Goal: Information Seeking & Learning: Learn about a topic

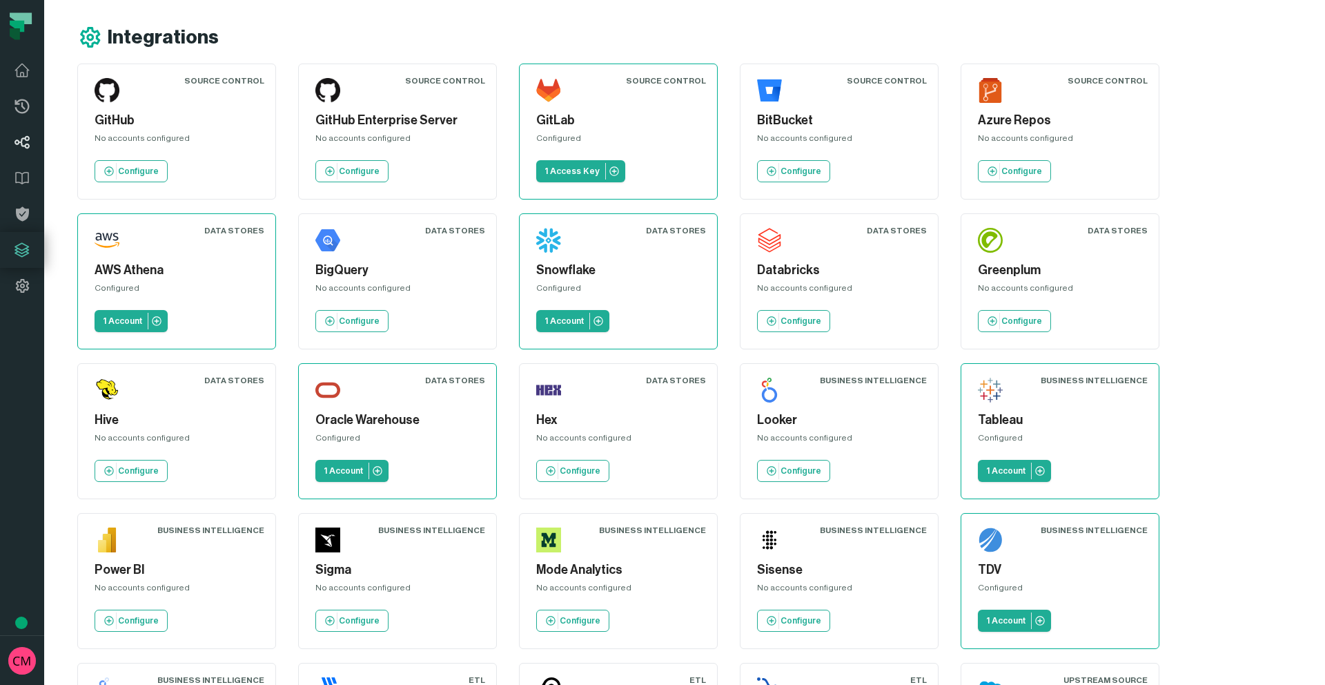
click at [28, 144] on icon at bounding box center [22, 142] width 17 height 17
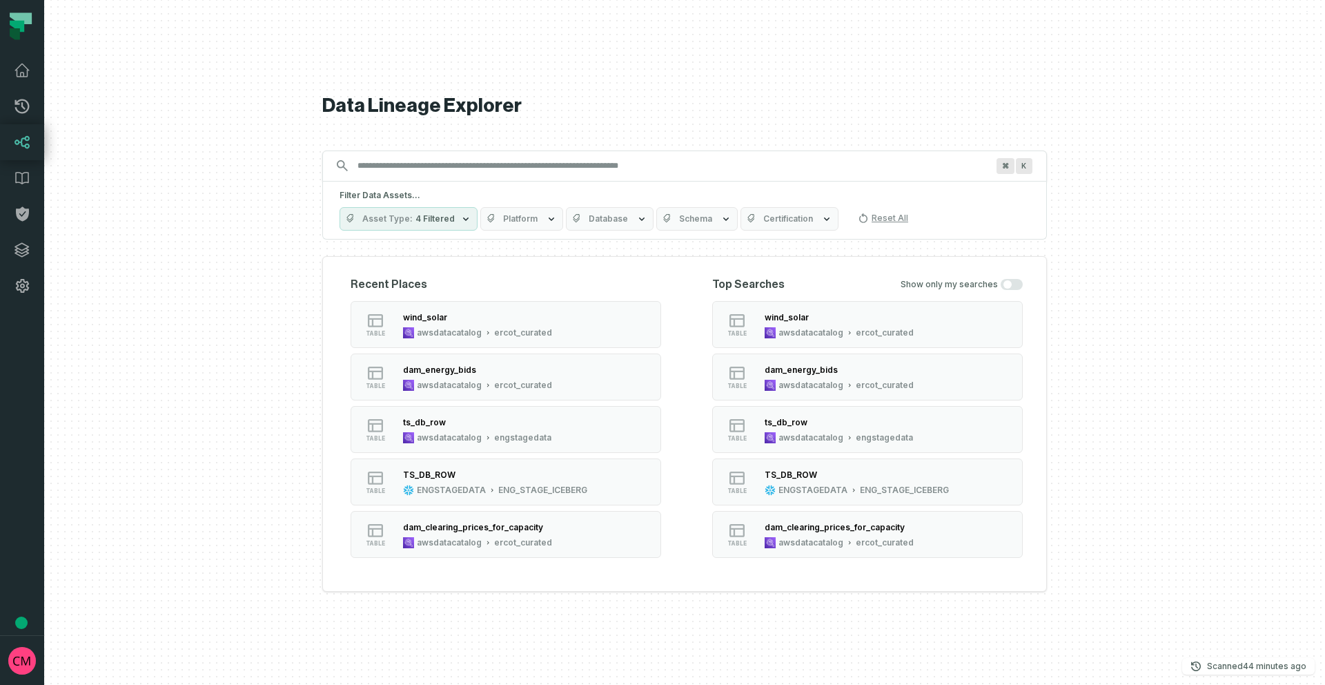
click at [445, 164] on input "Discovery Provider cmdk menu" at bounding box center [672, 166] width 646 height 22
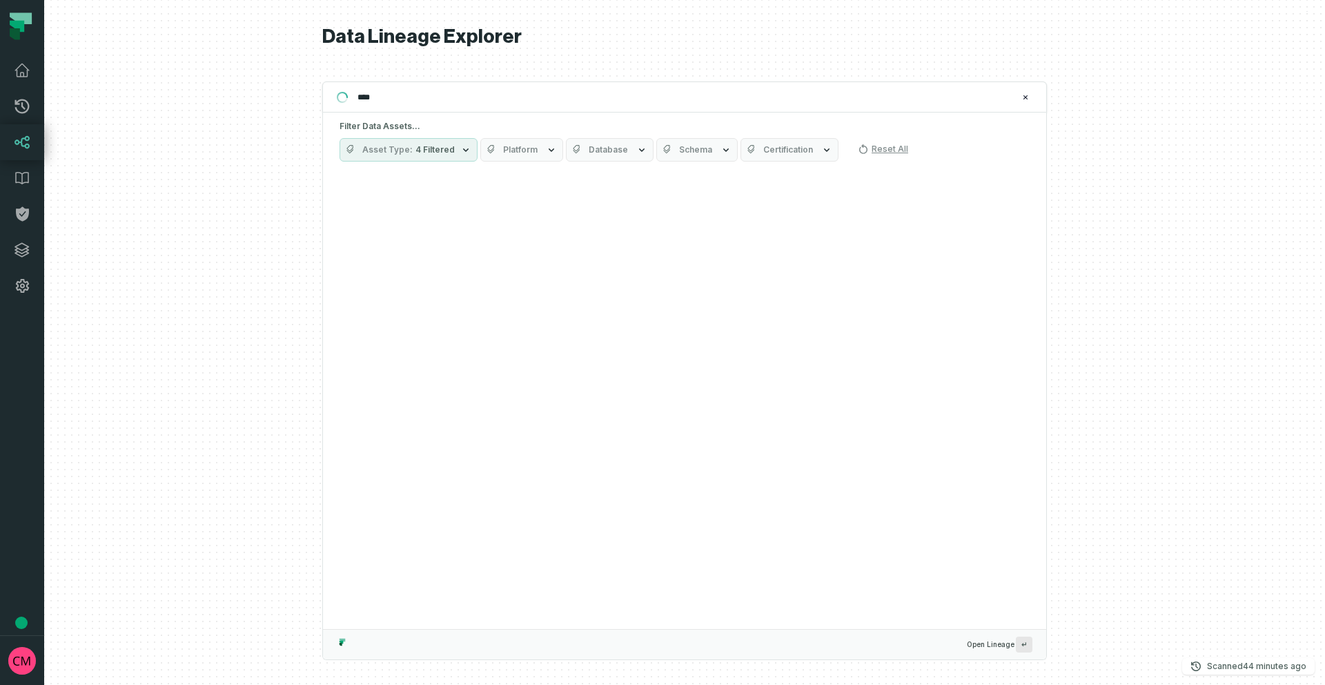
type input "****"
click at [465, 150] on icon "button" at bounding box center [465, 149] width 11 height 11
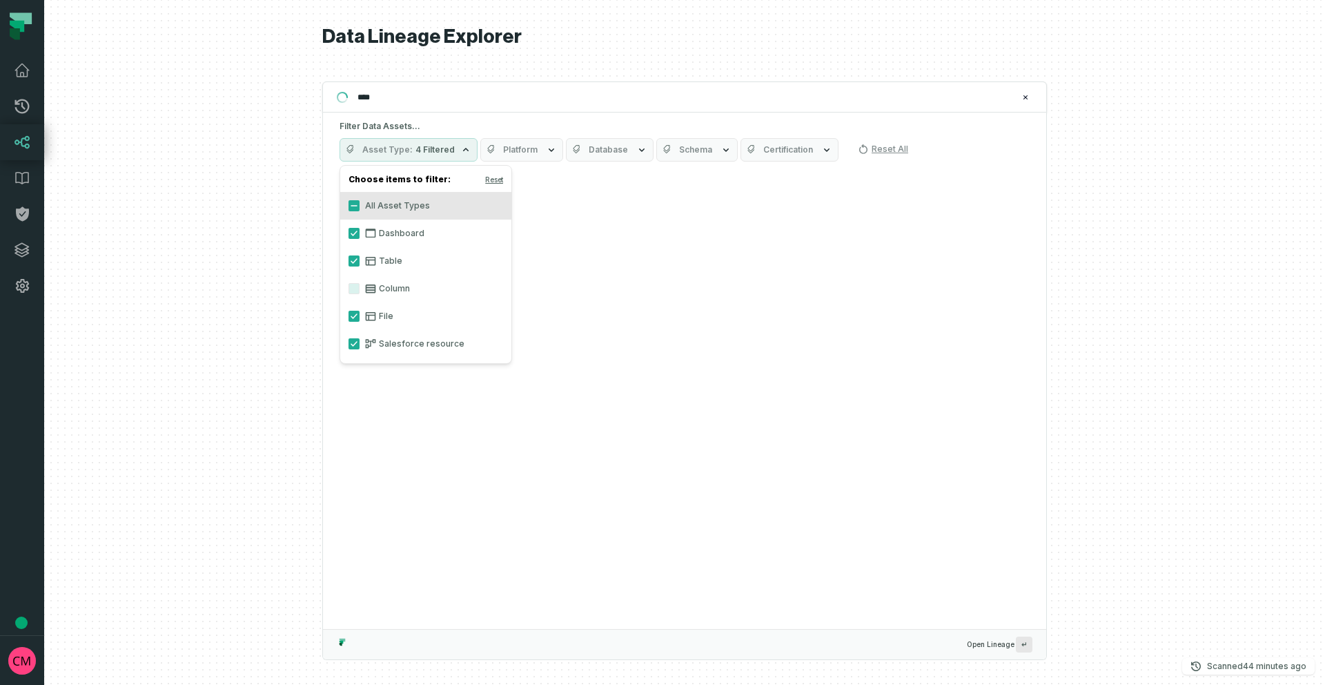
click at [465, 150] on icon "button" at bounding box center [465, 149] width 11 height 11
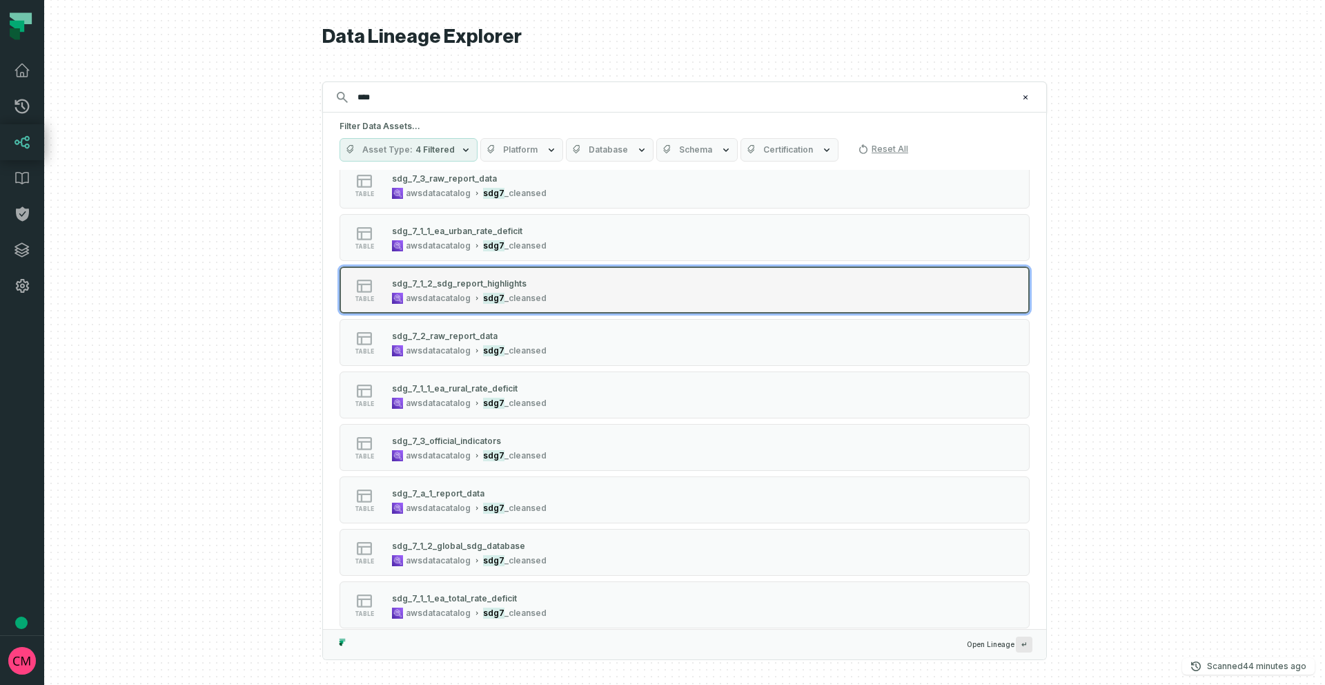
scroll to position [244, 0]
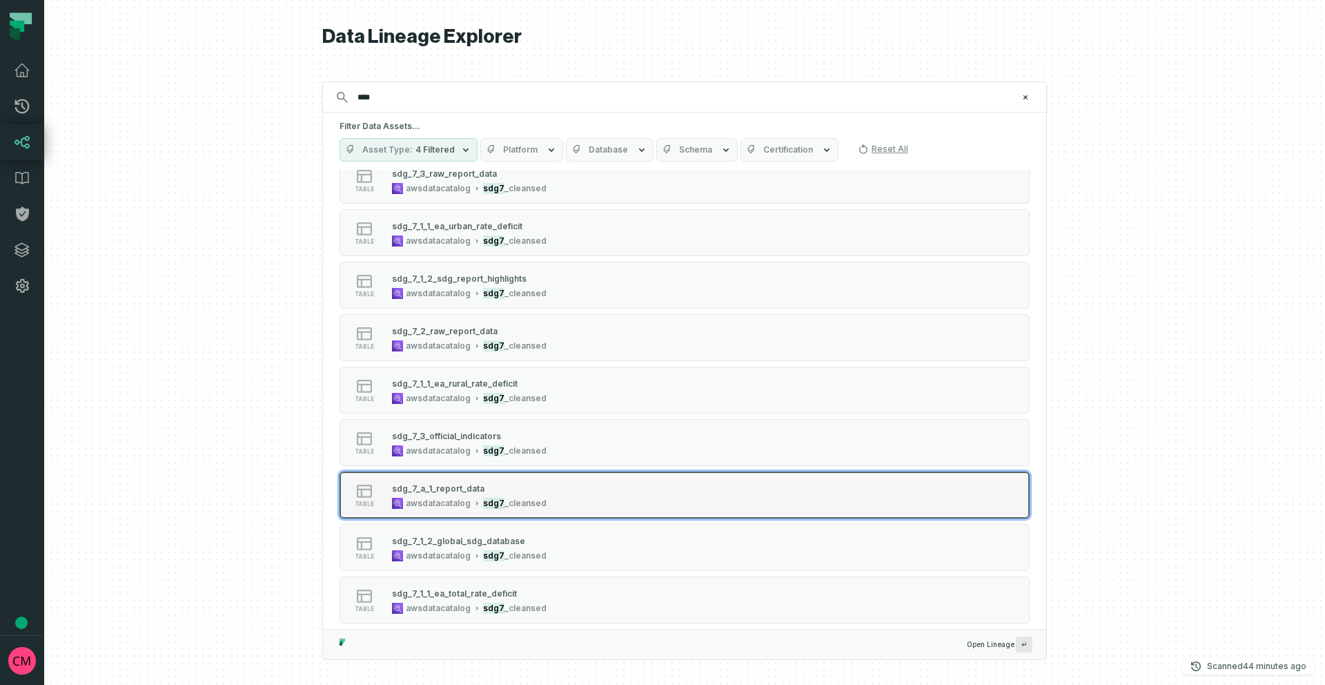
click at [552, 488] on div "table sdg_7_a_1_report_data awsdatacatalog sdg7 _cleansed" at bounding box center [514, 495] width 345 height 28
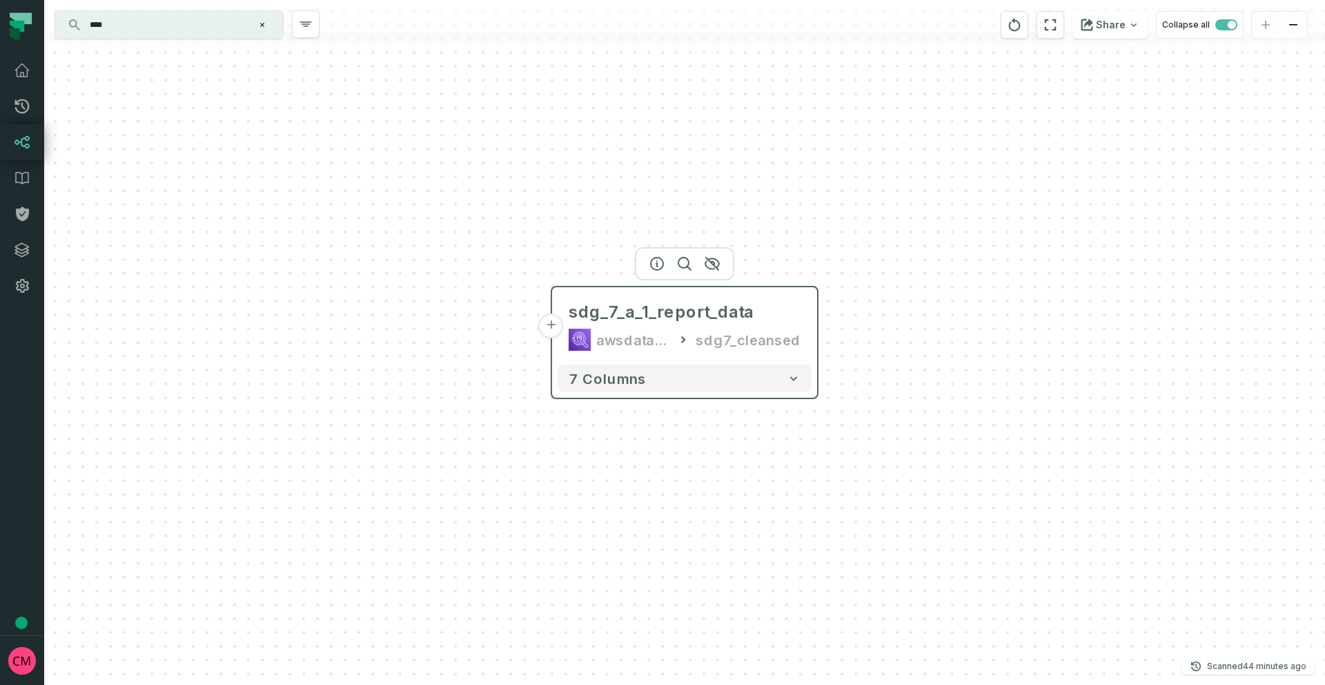
click at [553, 329] on button "+" at bounding box center [551, 325] width 25 height 25
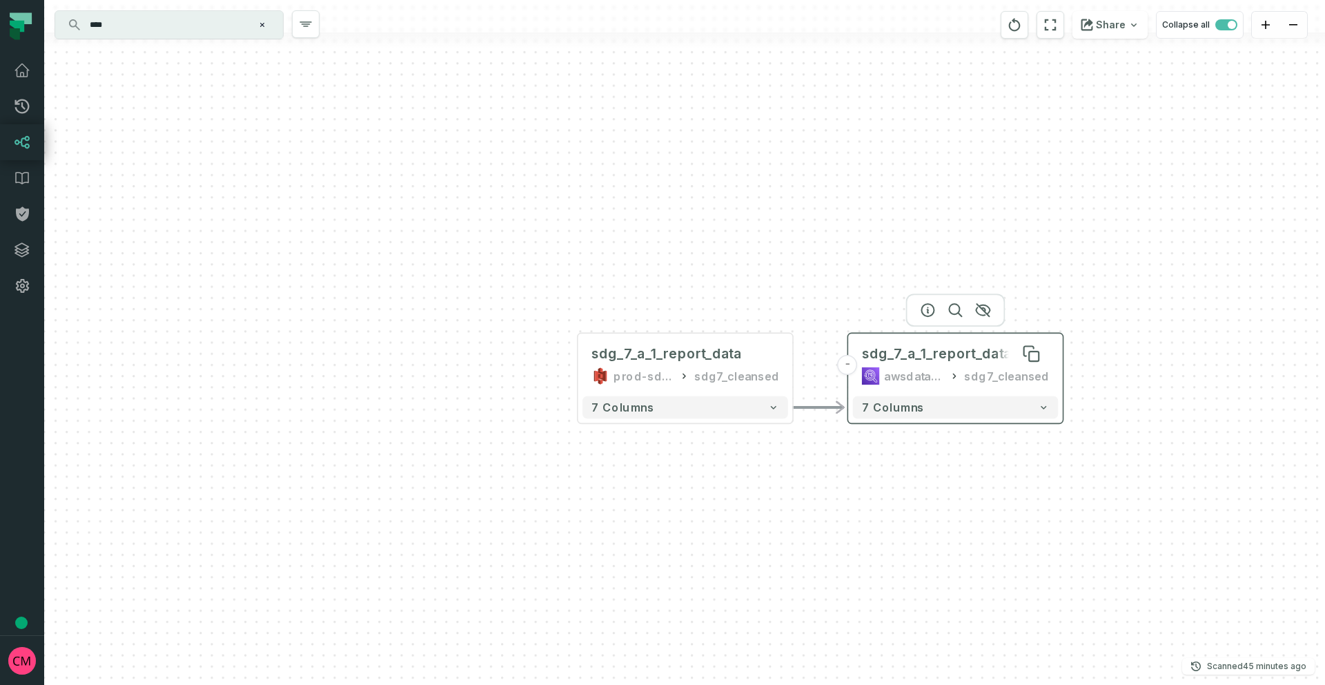
click at [897, 353] on div "sdg_7_a_1_report_data" at bounding box center [937, 353] width 150 height 18
click at [897, 353] on span "sdg_7_a_1_report_data" at bounding box center [937, 353] width 150 height 18
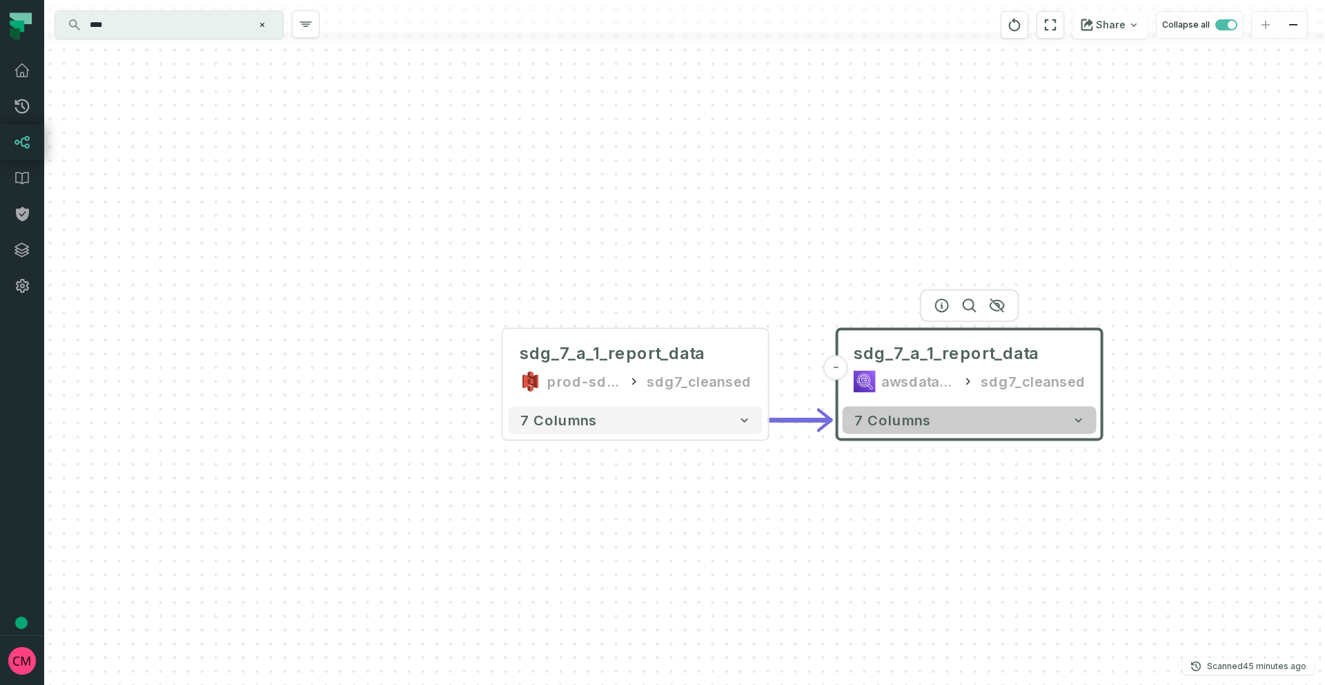
click at [957, 421] on button "7 columns" at bounding box center [970, 420] width 254 height 28
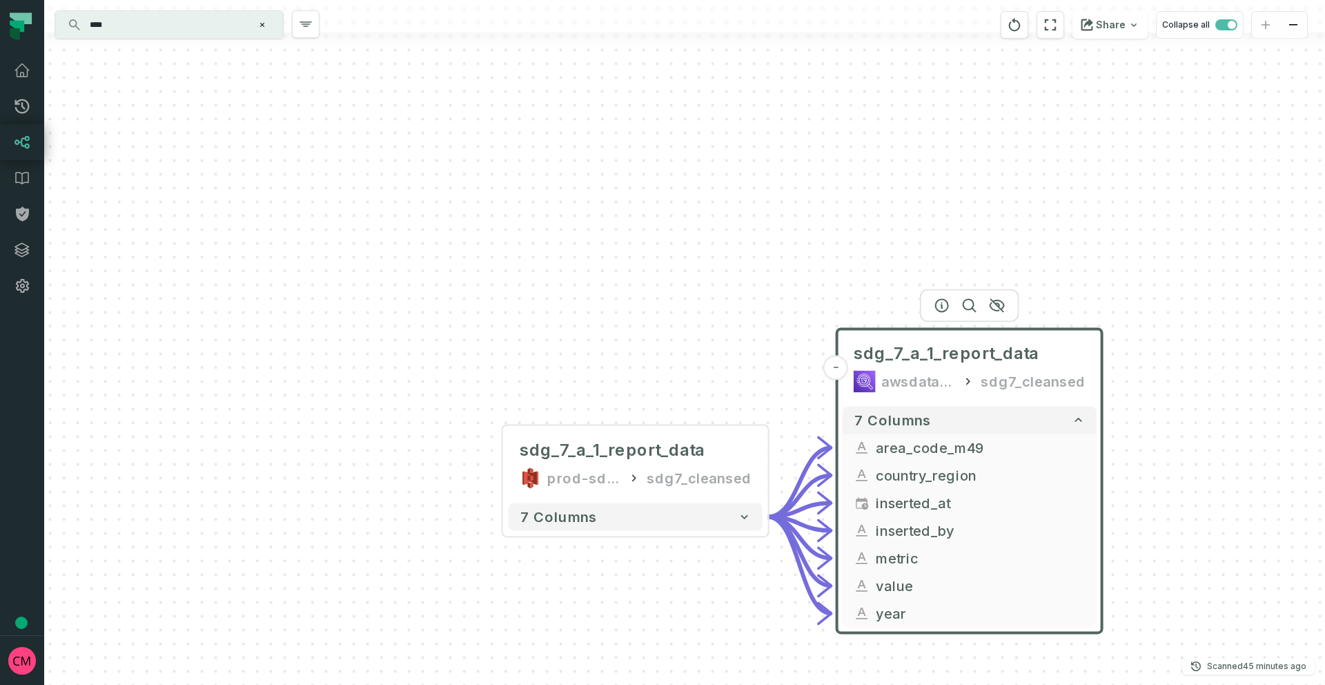
click at [491, 471] on div "sdg_7_a_1_report_data prod-sdg7-it-bhl-public-cleansed sdg7_cleansed - 7 column…" at bounding box center [684, 342] width 1281 height 685
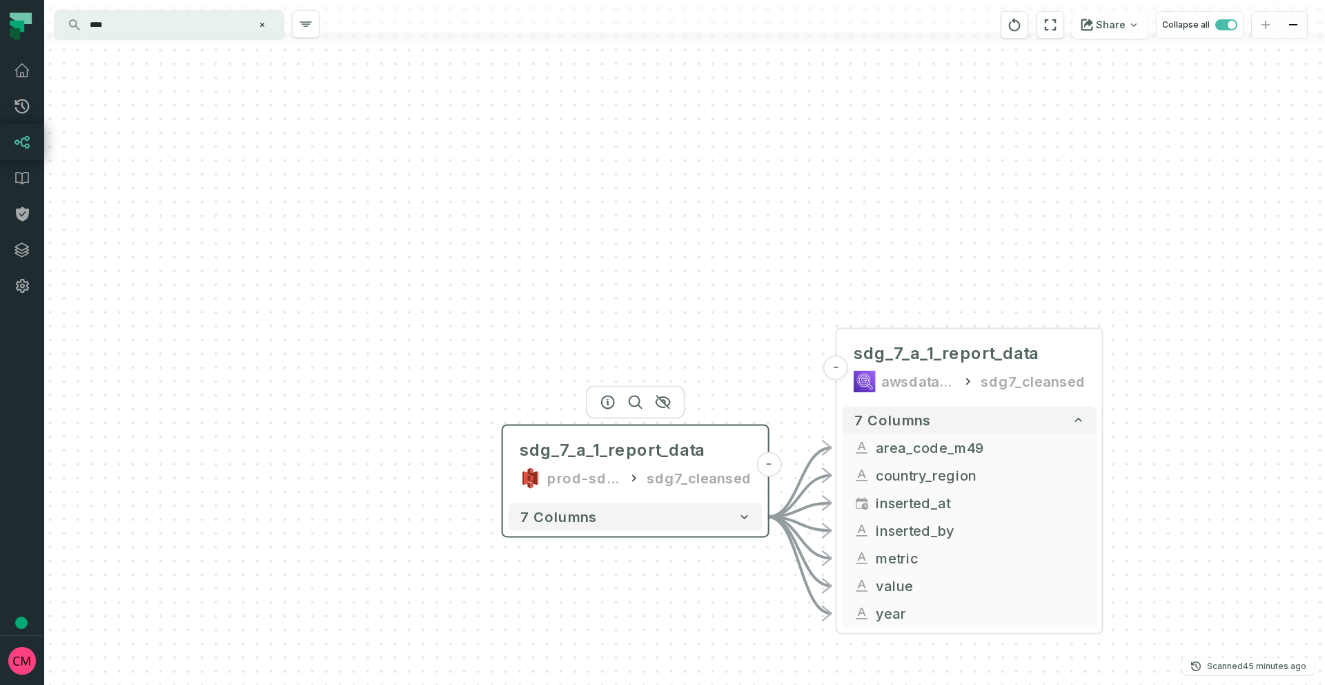
click at [553, 478] on div "prod-sdg7-it-bhl-public-cleansed" at bounding box center [584, 478] width 75 height 22
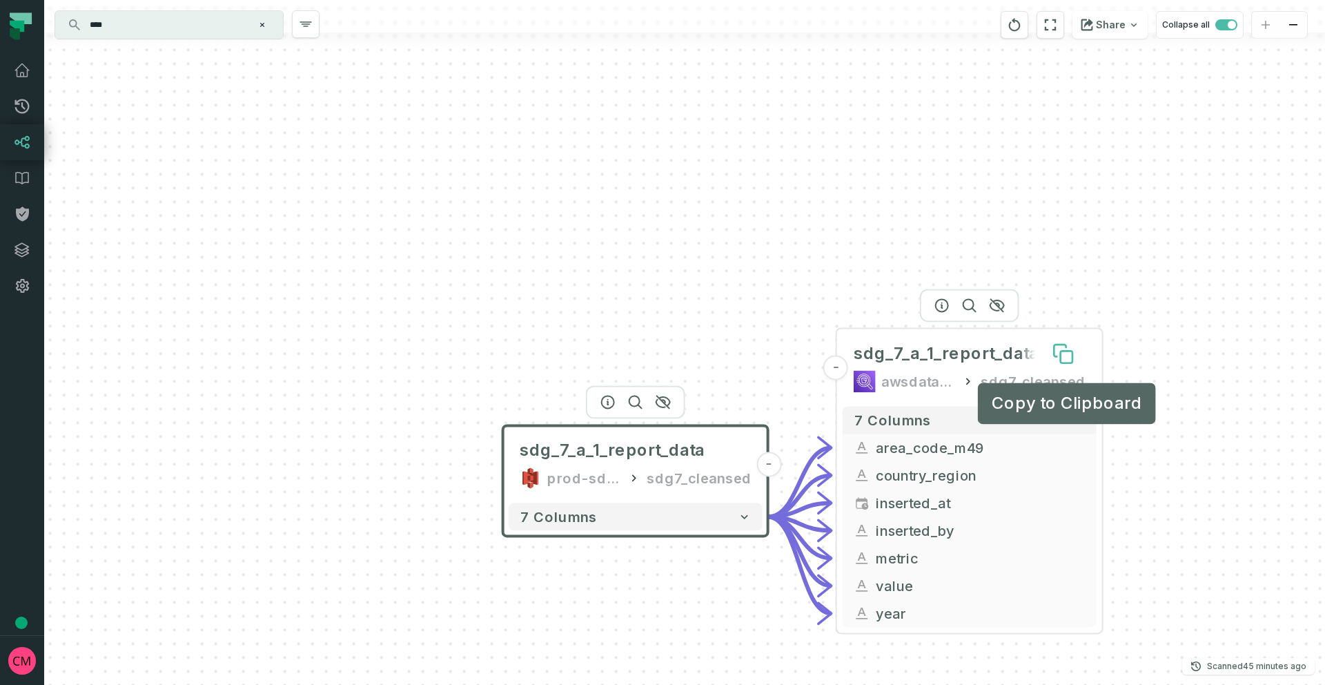
click at [1063, 355] on icon at bounding box center [1067, 357] width 12 height 12
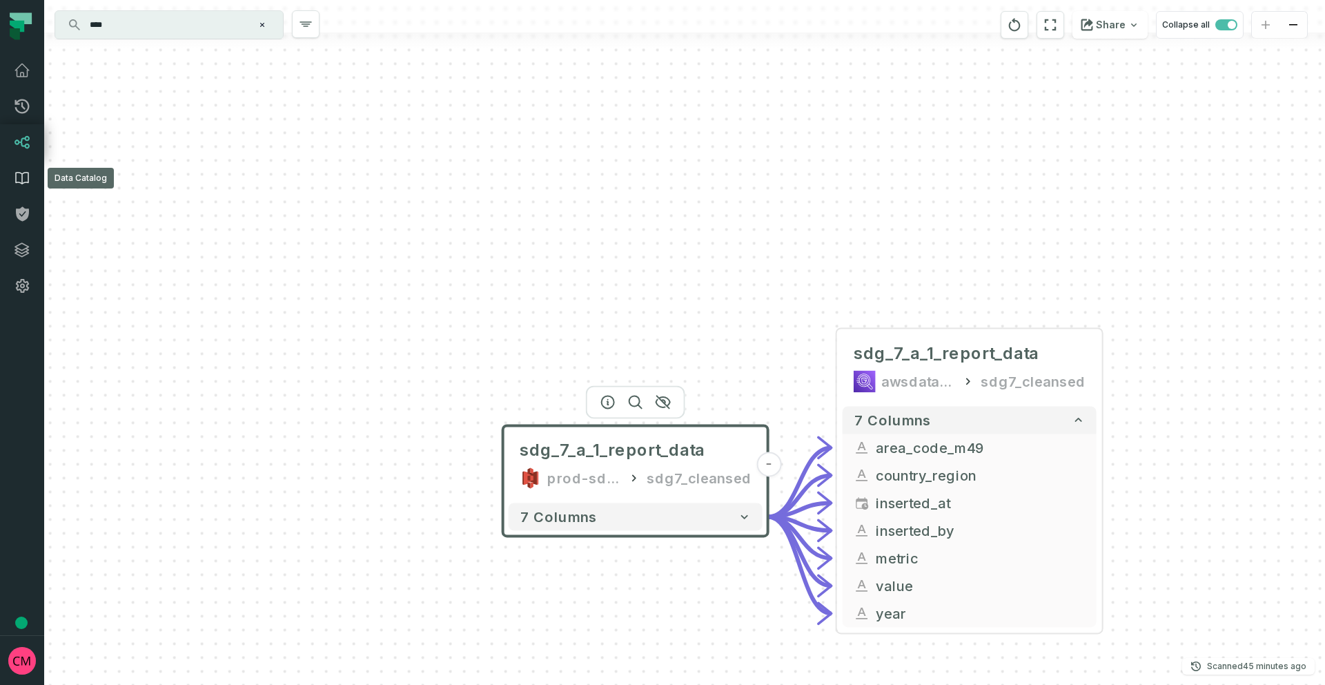
click at [22, 180] on icon at bounding box center [22, 179] width 12 height 12
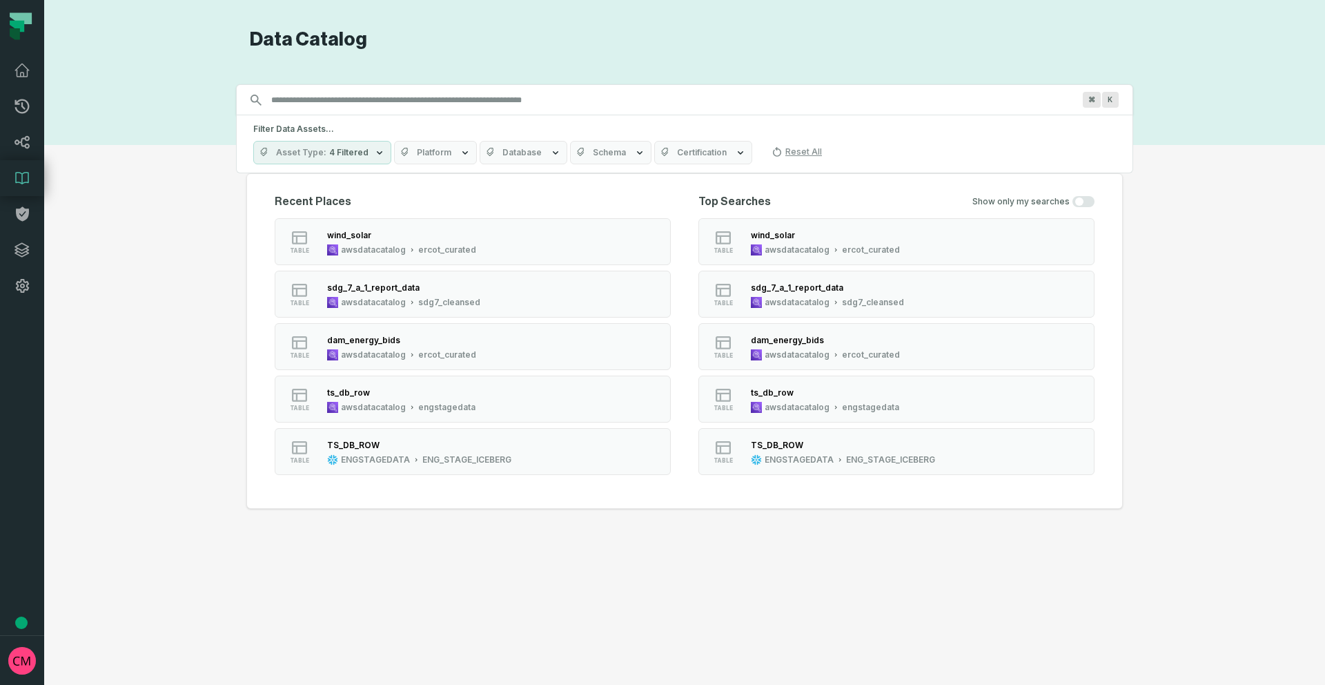
click at [340, 101] on input "Discovery Provider cmdk menu" at bounding box center [672, 100] width 819 height 22
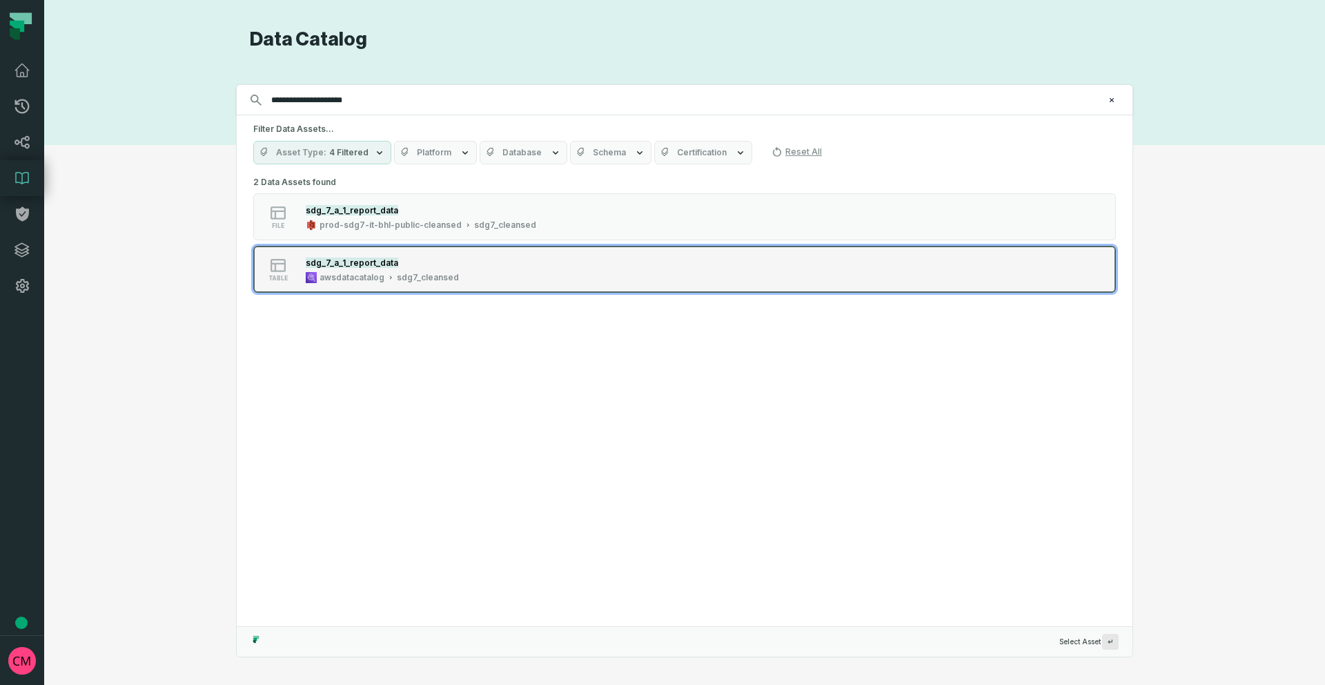
type input "**********"
click at [416, 272] on div "sdg7_cleansed" at bounding box center [428, 277] width 62 height 11
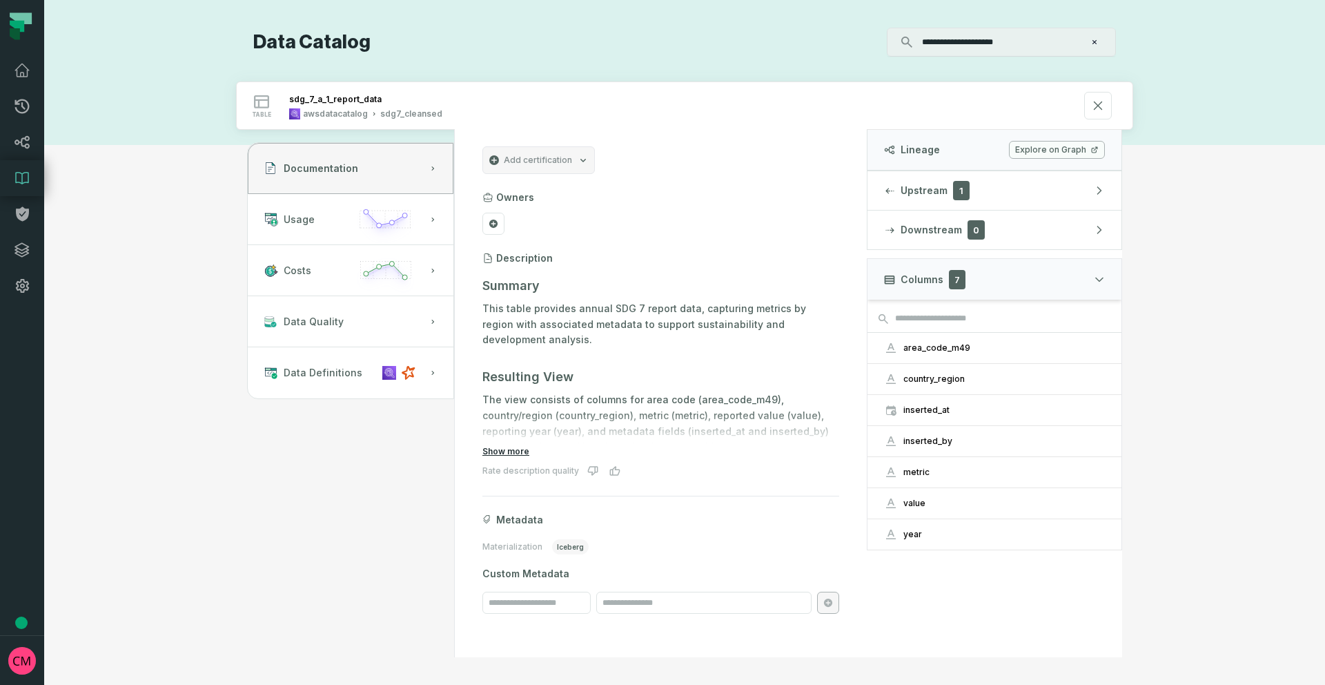
click at [511, 451] on button "Show more" at bounding box center [505, 451] width 47 height 11
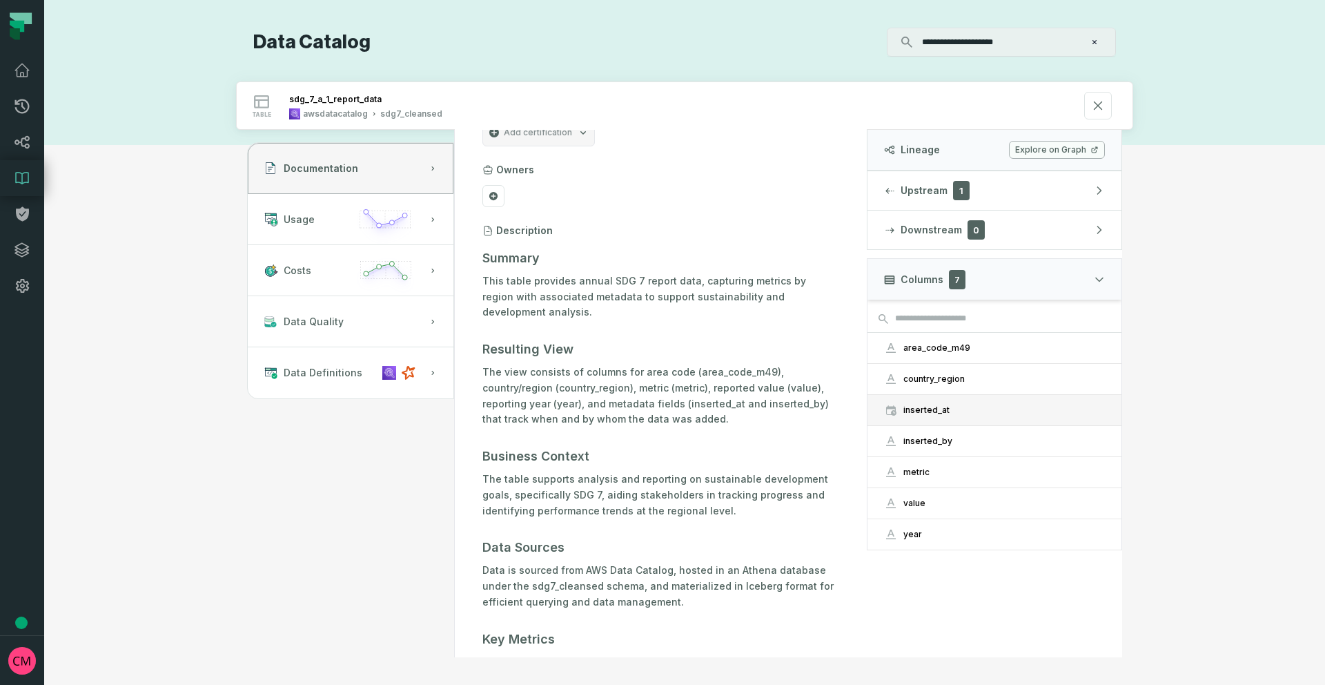
scroll to position [28, 0]
click at [946, 342] on div "area_code_m49" at bounding box center [1005, 347] width 202 height 11
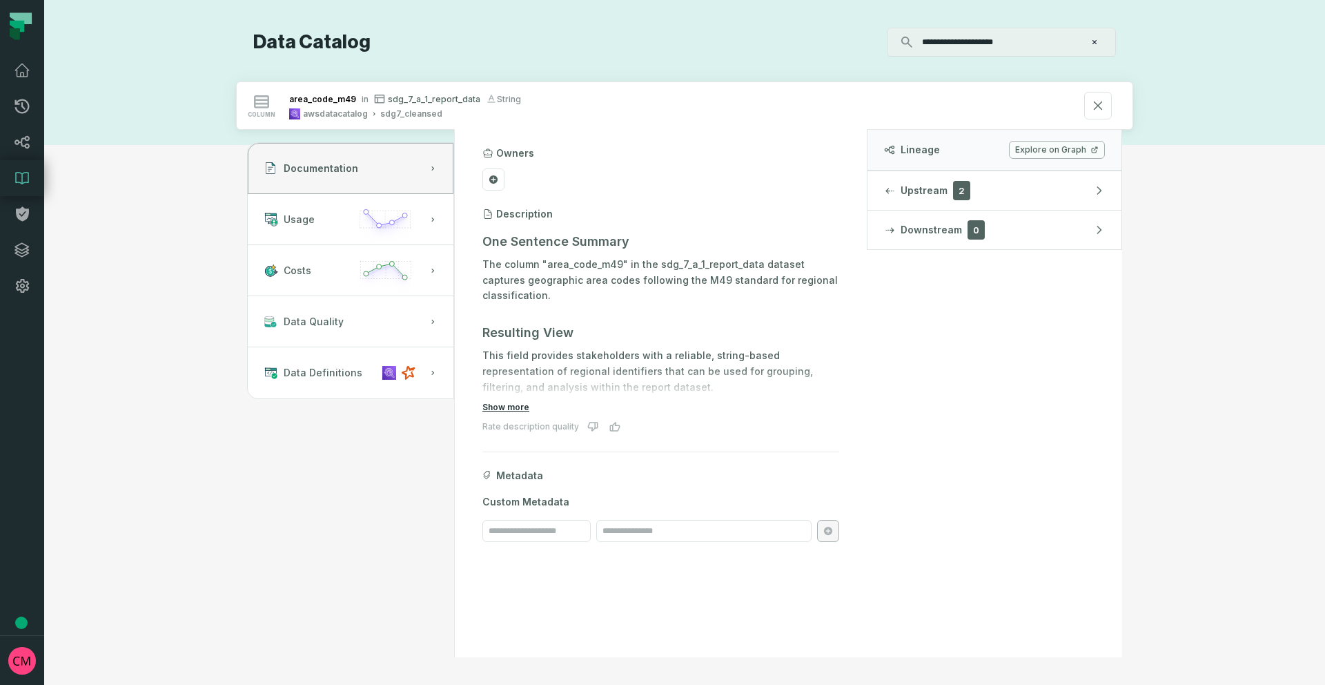
click at [510, 404] on button "Show more" at bounding box center [505, 407] width 47 height 11
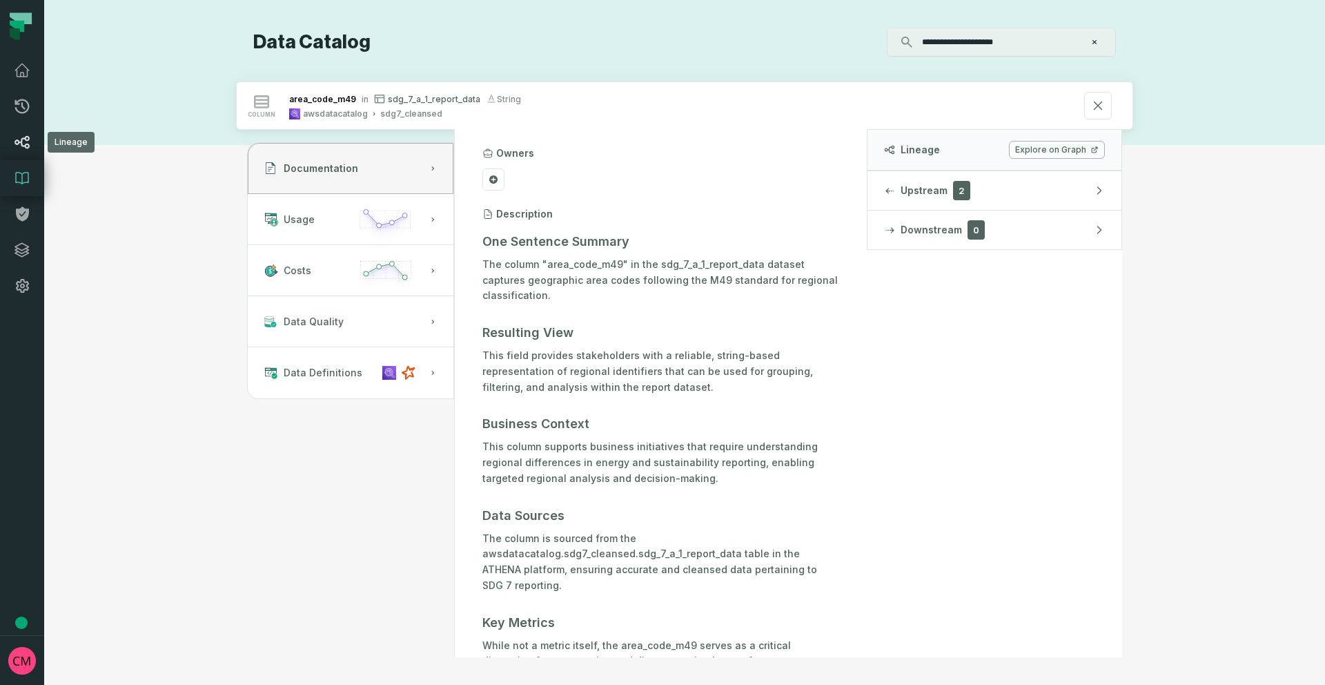
click at [23, 144] on icon at bounding box center [22, 142] width 17 height 17
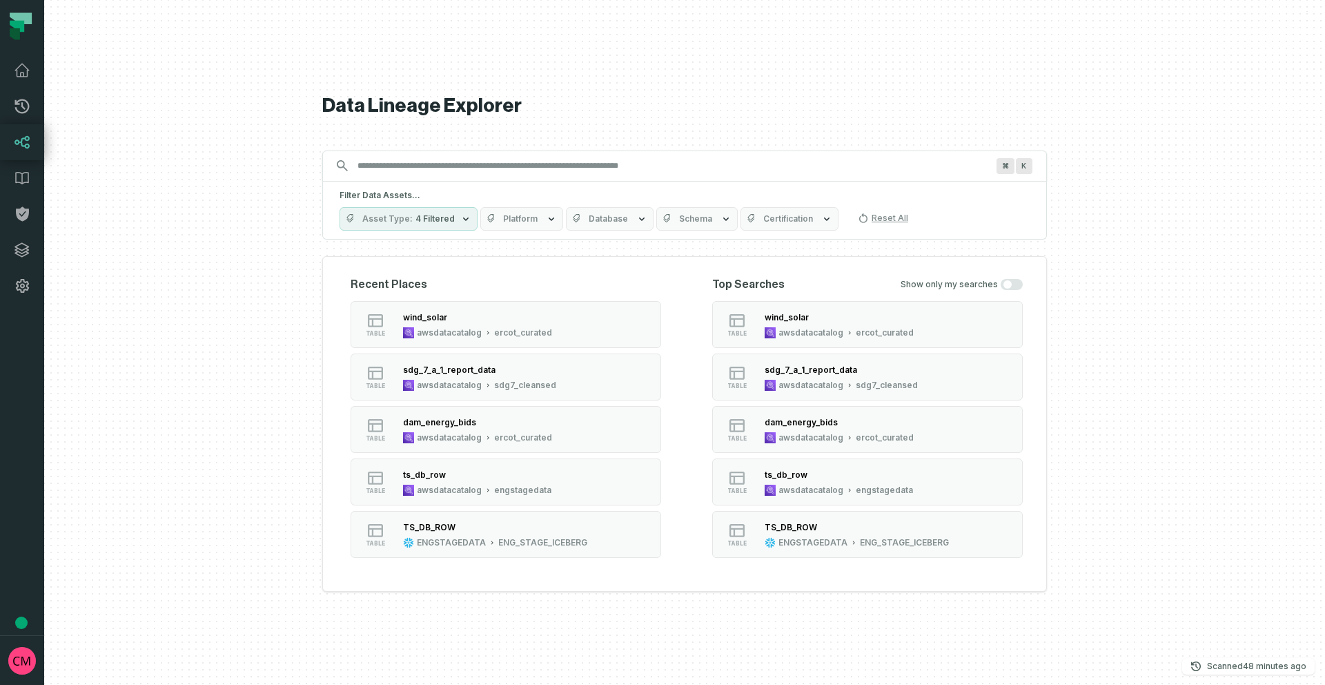
click at [420, 162] on input "Discovery Provider cmdk menu" at bounding box center [672, 166] width 646 height 22
type input "**********"
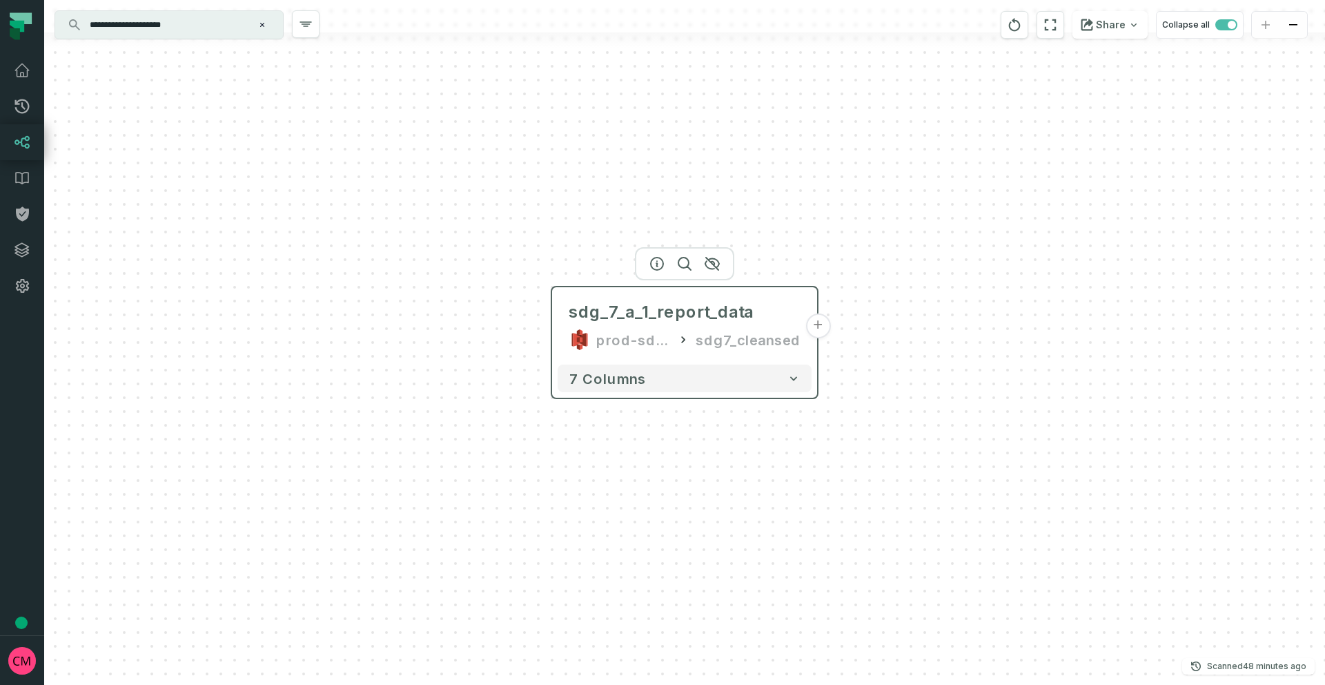
click at [821, 328] on button "+" at bounding box center [818, 325] width 25 height 25
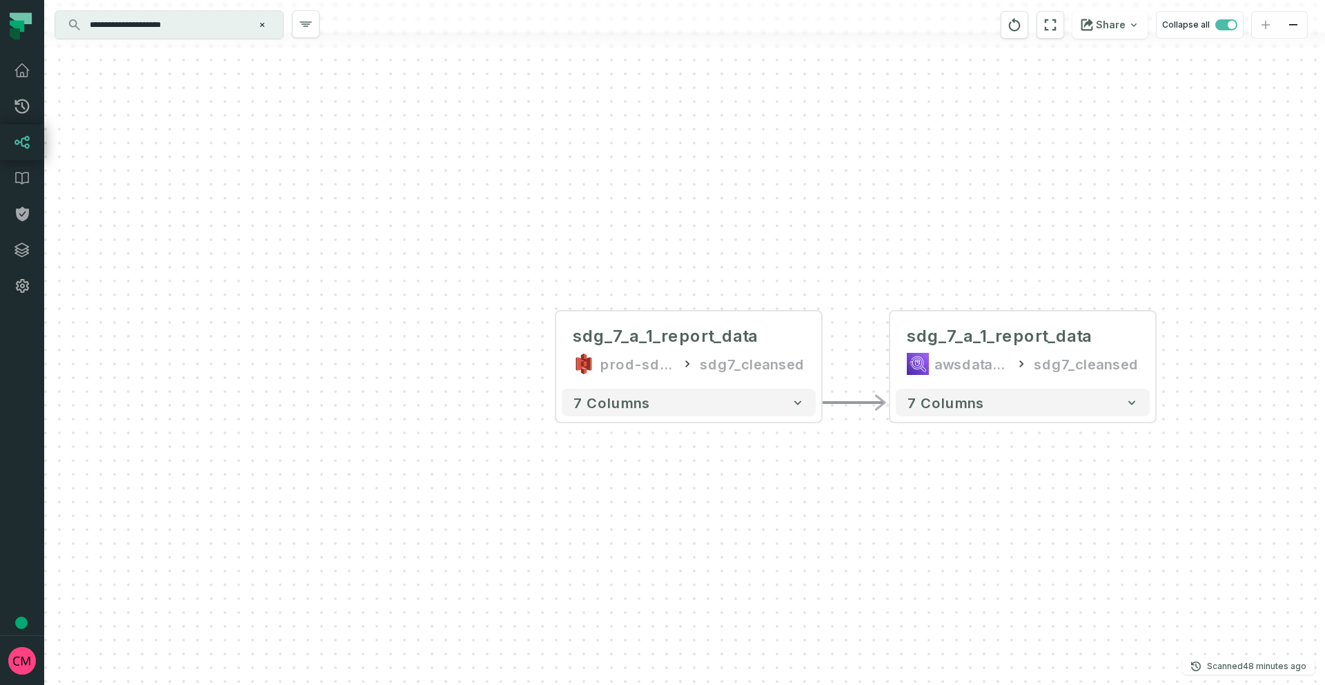
drag, startPoint x: 292, startPoint y: 470, endPoint x: 630, endPoint y: 478, distance: 338.3
click at [630, 478] on div "- sdg_7_a_1_report_data awsdatacatalog sdg7_cleansed 7 columns sdg_7_a_1_report…" at bounding box center [684, 342] width 1281 height 685
